Goal: Check status: Check status

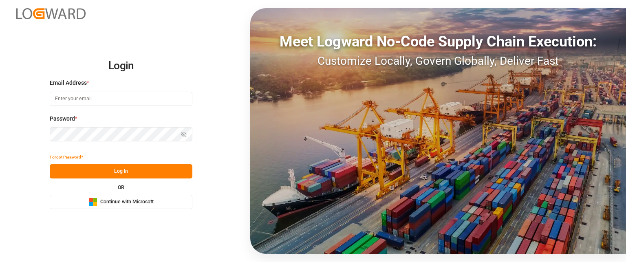
type input "[PERSON_NAME][EMAIL_ADDRESS][PERSON_NAME][DOMAIN_NAME]"
click at [109, 171] on button "Log In" at bounding box center [121, 171] width 143 height 14
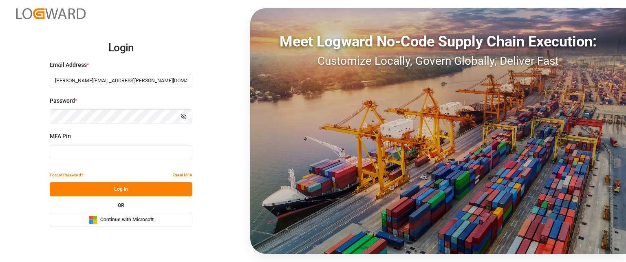
click at [83, 160] on div "MFA Pin" at bounding box center [121, 150] width 143 height 36
click at [88, 153] on input at bounding box center [121, 152] width 143 height 14
type input "709134"
click at [117, 191] on button "Log In" at bounding box center [121, 189] width 143 height 14
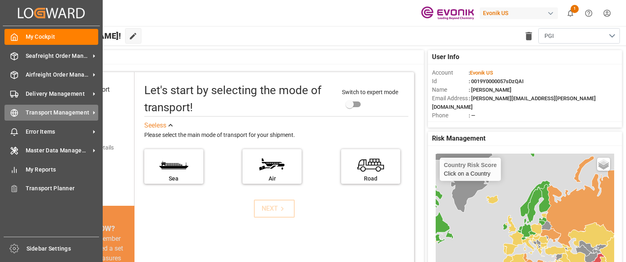
click at [66, 117] on span "Transport Management" at bounding box center [58, 112] width 64 height 9
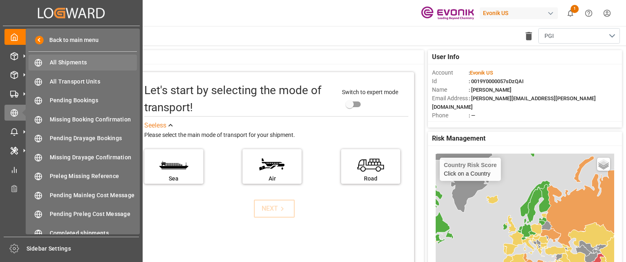
click at [109, 64] on span "All Shipments" at bounding box center [94, 62] width 88 height 9
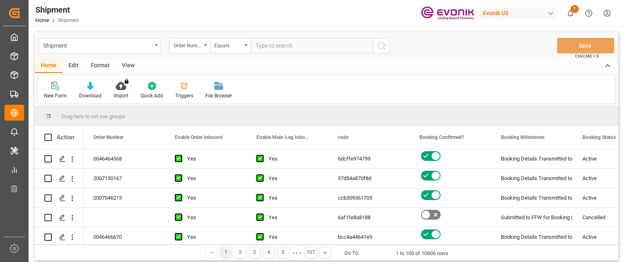
drag, startPoint x: 272, startPoint y: 46, endPoint x: 369, endPoint y: 44, distance: 97.1
click at [273, 46] on input "text" at bounding box center [312, 45] width 122 height 15
paste input "0046472775"
type input "0046472775"
click at [390, 44] on button "search button" at bounding box center [381, 45] width 17 height 15
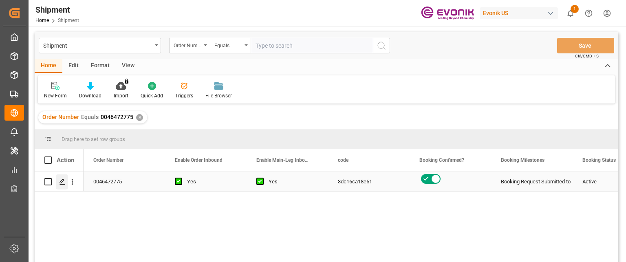
click at [62, 182] on icon "Press SPACE to select this row." at bounding box center [62, 182] width 7 height 7
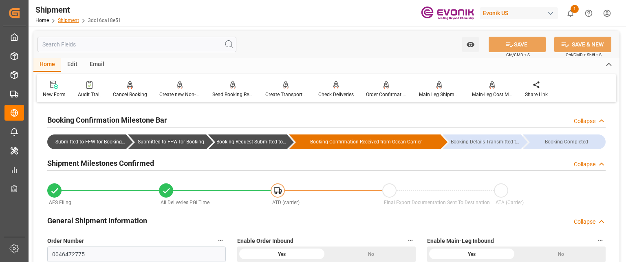
click at [66, 20] on link "Shipment" at bounding box center [68, 21] width 21 height 6
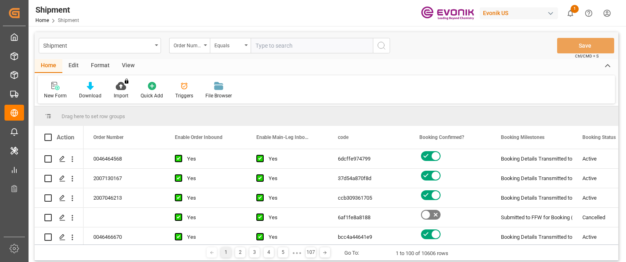
click at [292, 45] on input "text" at bounding box center [312, 45] width 122 height 15
type input "0046471078"
click at [386, 47] on icon "search button" at bounding box center [382, 46] width 10 height 10
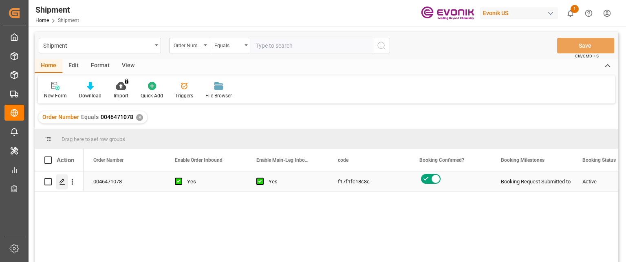
click at [57, 186] on div "Press SPACE to select this row." at bounding box center [62, 182] width 12 height 15
